Goal: Transaction & Acquisition: Purchase product/service

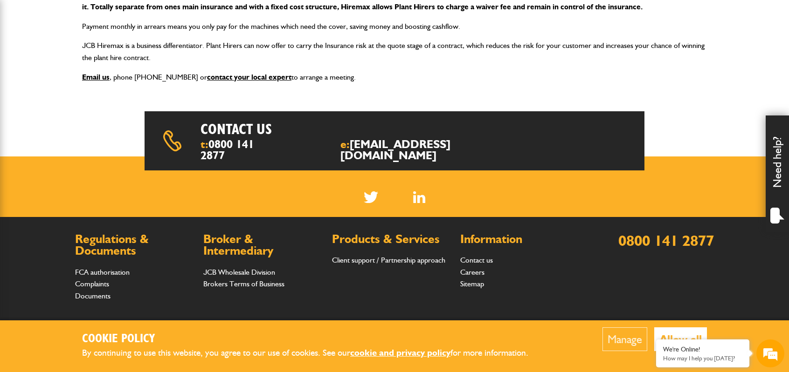
scroll to position [140, 0]
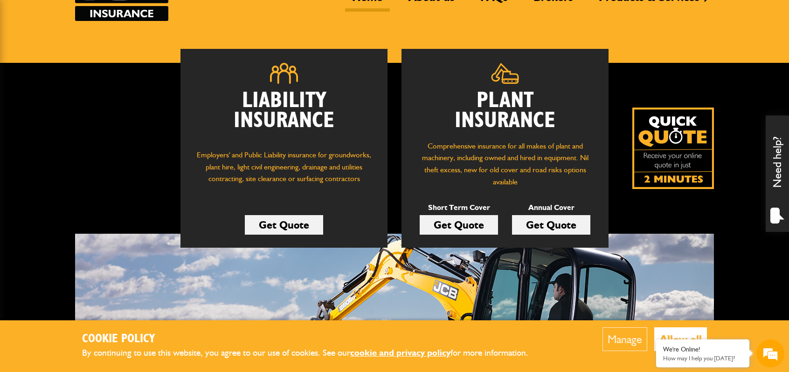
click at [445, 217] on link "Get Quote" at bounding box center [458, 225] width 78 height 20
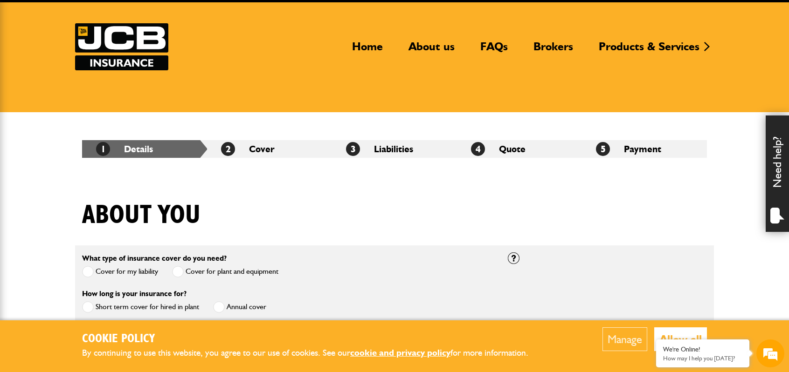
scroll to position [140, 0]
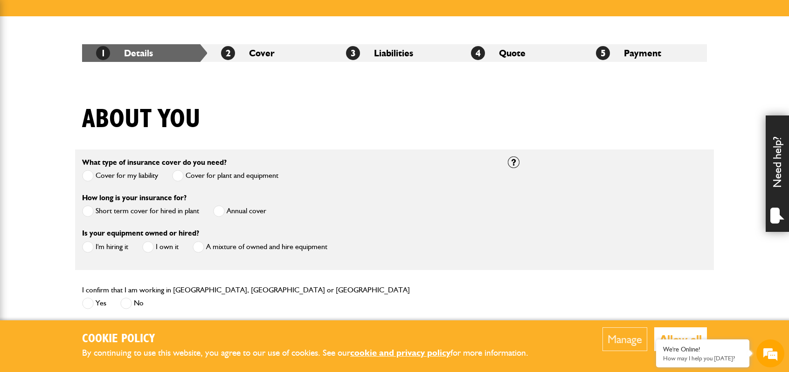
click at [90, 213] on span at bounding box center [88, 212] width 12 height 12
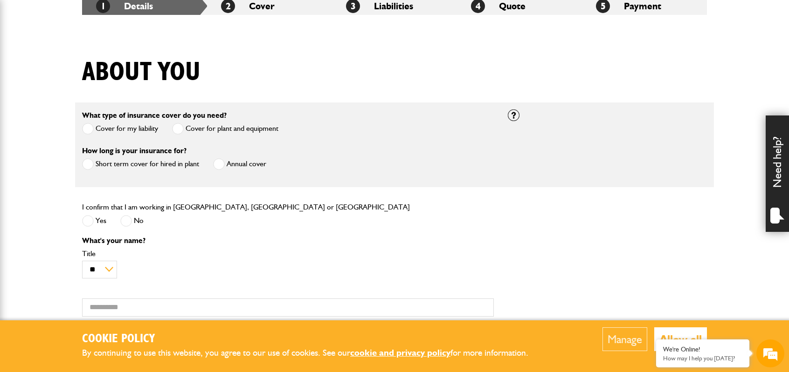
scroll to position [233, 0]
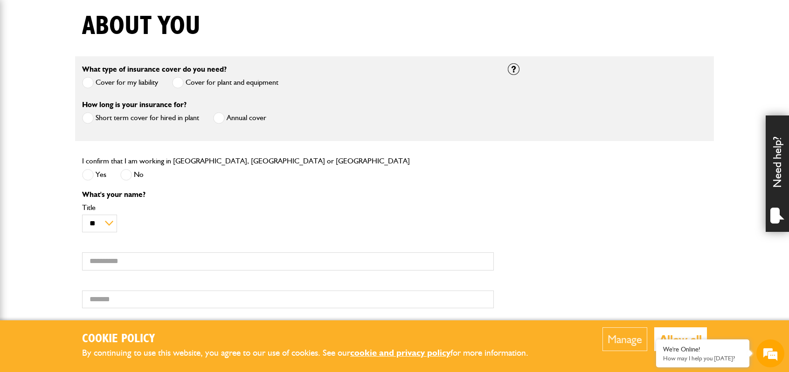
click at [85, 173] on span at bounding box center [88, 175] width 12 height 12
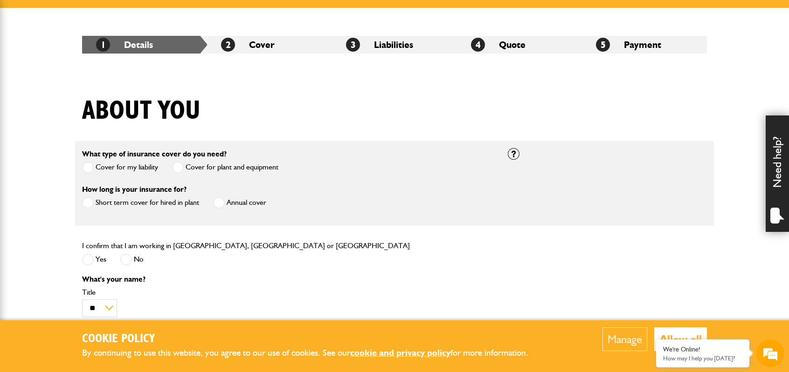
scroll to position [140, 0]
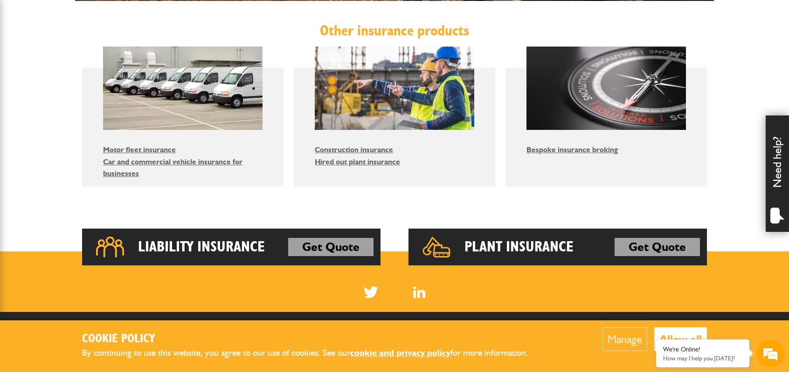
scroll to position [699, 0]
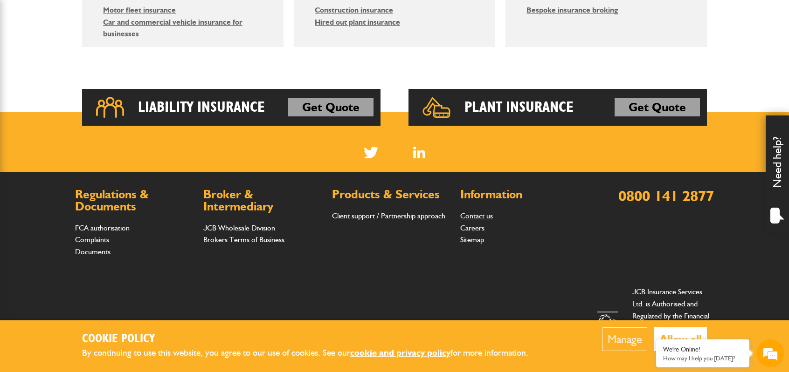
click at [487, 216] on link "Contact us" at bounding box center [476, 216] width 33 height 9
